Goal: Task Accomplishment & Management: Use online tool/utility

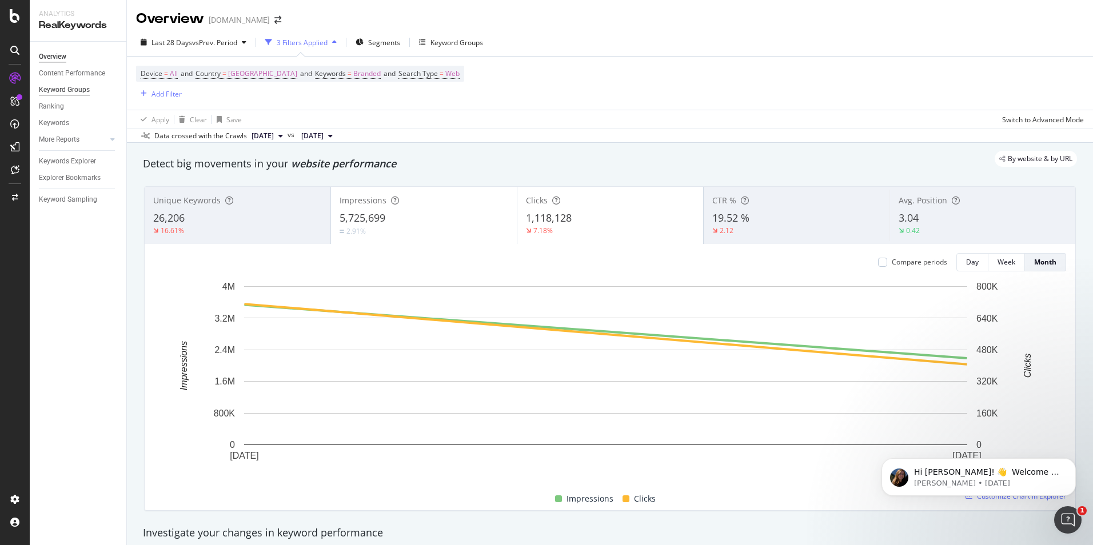
click at [77, 87] on div "Keyword Groups" at bounding box center [64, 90] width 51 height 12
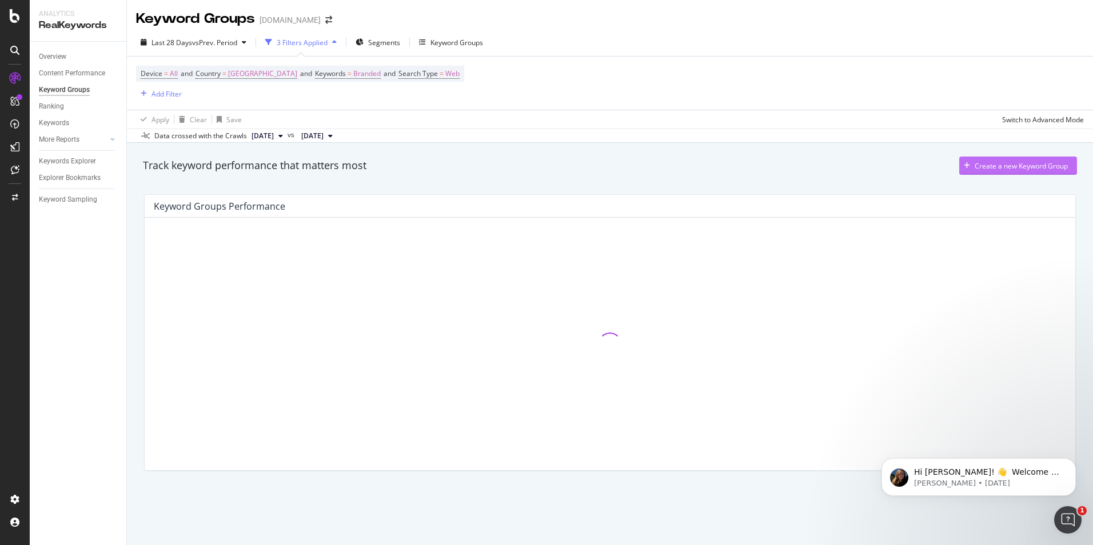
click at [1012, 165] on div "Create a new Keyword Group" at bounding box center [1021, 166] width 93 height 10
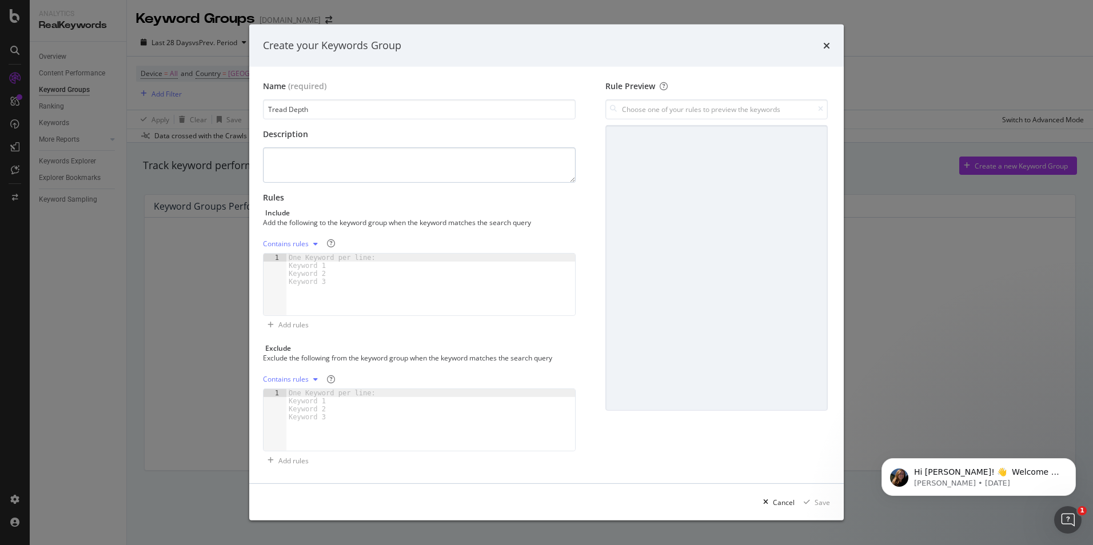
type input "Tread Depth"
click at [501, 166] on textarea "modal" at bounding box center [419, 164] width 313 height 35
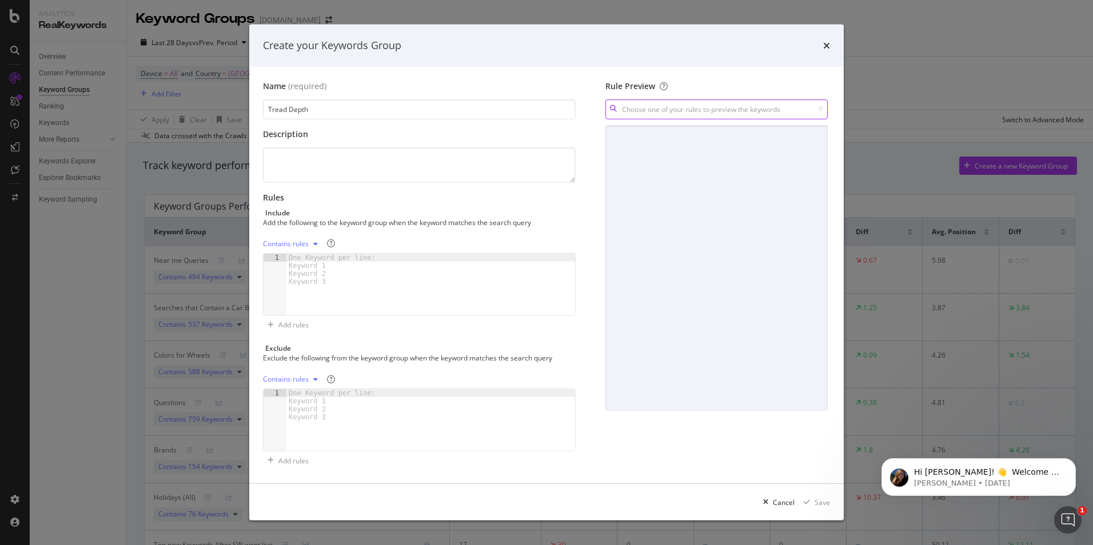
click at [763, 107] on input "modal" at bounding box center [716, 109] width 222 height 20
click at [724, 66] on div "Create your Keywords Group" at bounding box center [546, 46] width 594 height 42
click at [319, 156] on textarea "modal" at bounding box center [419, 164] width 313 height 35
click at [309, 240] on div "Contains rules" at bounding box center [292, 244] width 59 height 17
click at [427, 263] on div "modal" at bounding box center [430, 293] width 289 height 78
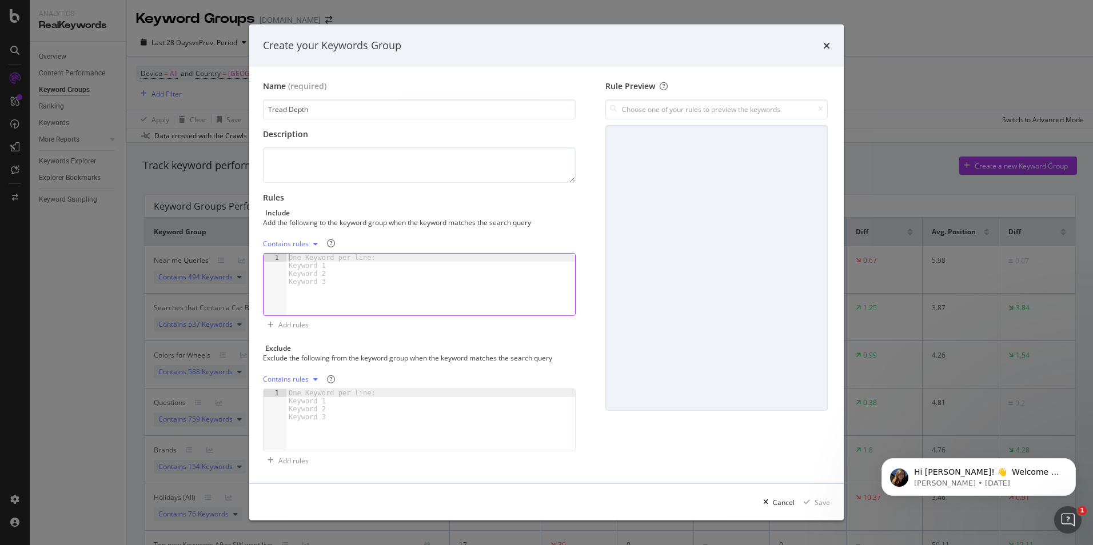
click at [337, 269] on div "One Keyword per line: Keyword 1 Keyword 2 Keyword 3" at bounding box center [333, 270] width 95 height 32
type textarea "Tread Depth"
type textarea "[PERSON_NAME] Tire Tread Test"
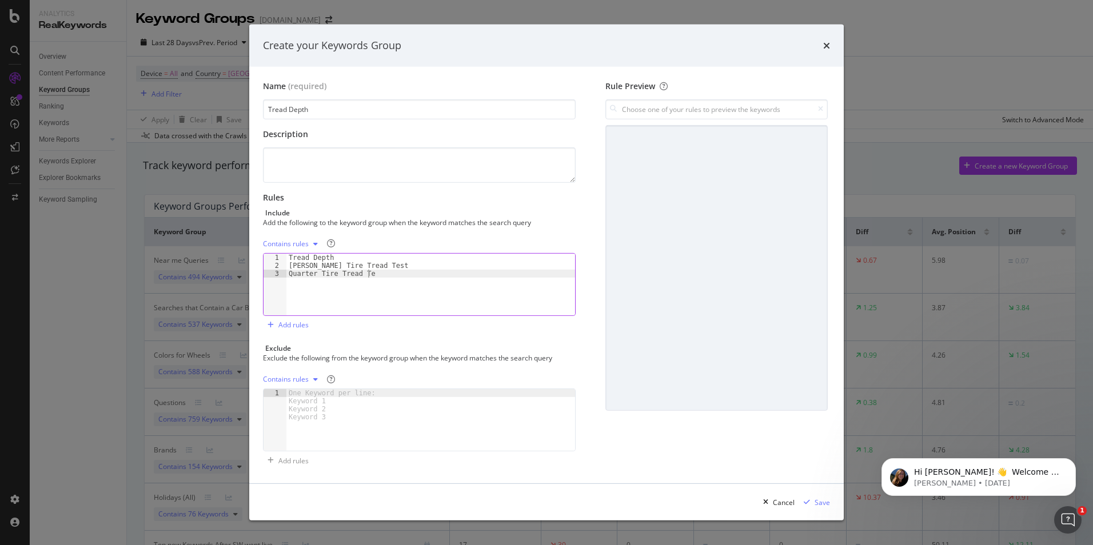
scroll to position [0, 6]
type textarea "Quarter Tire Tread Test"
type textarea "Tire Age"
type textarea "Safe Stopping Distance"
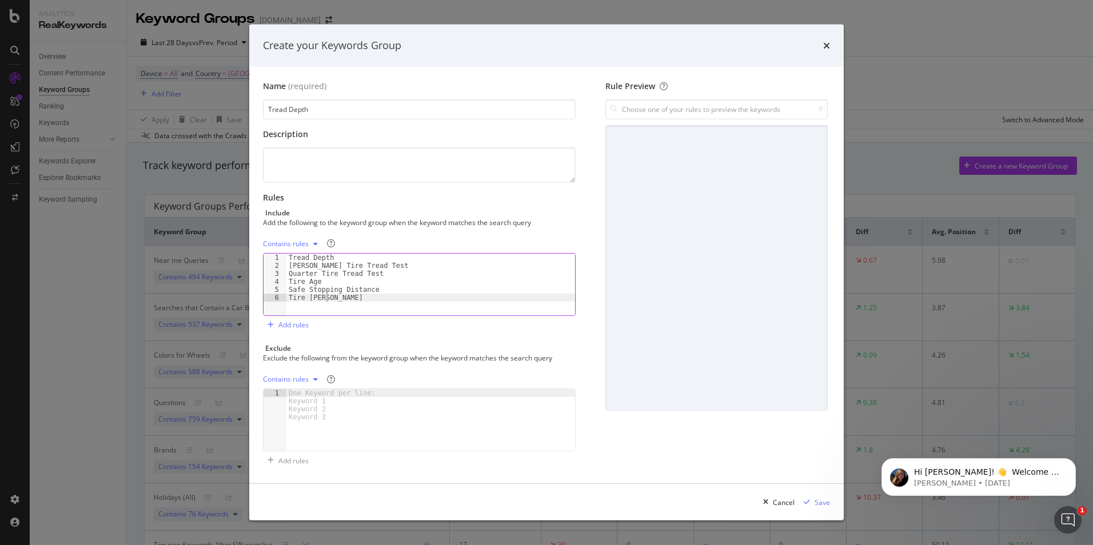
type textarea "Tire Safety"
click at [824, 505] on div "Save" at bounding box center [822, 503] width 15 height 10
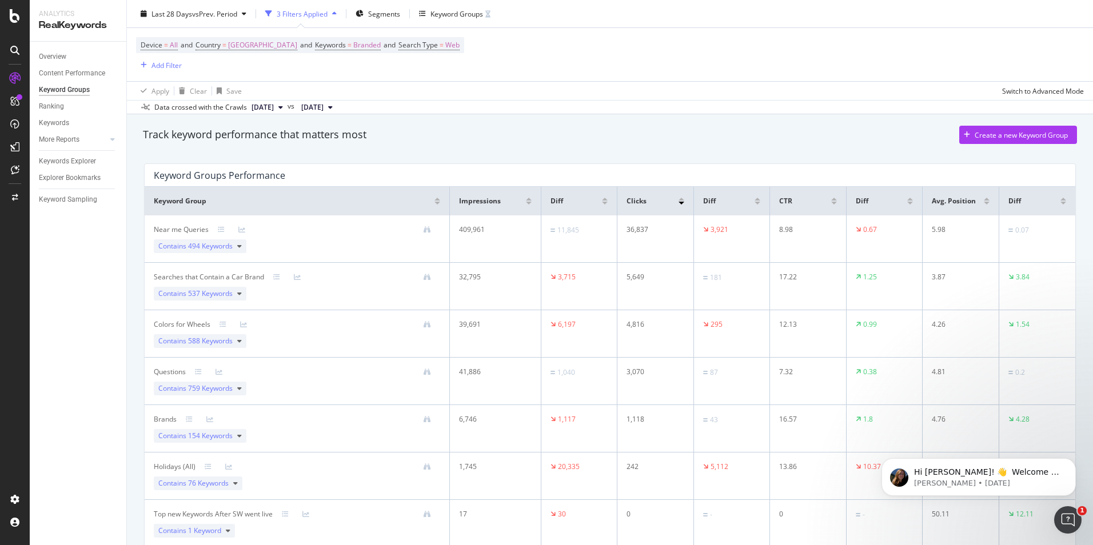
scroll to position [57, 0]
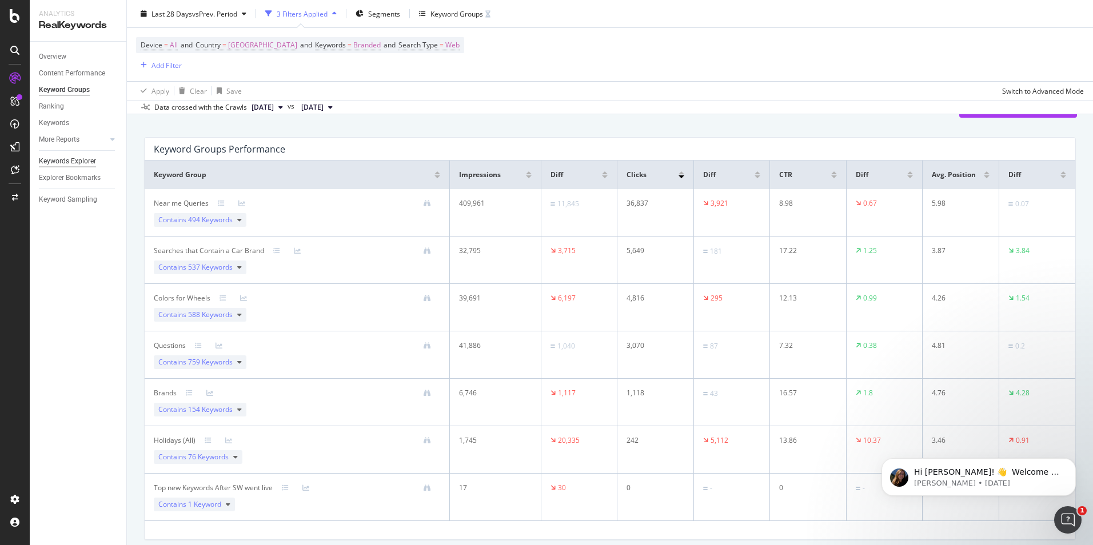
click at [66, 156] on div "Keywords Explorer" at bounding box center [67, 161] width 57 height 12
